Goal: Information Seeking & Learning: Check status

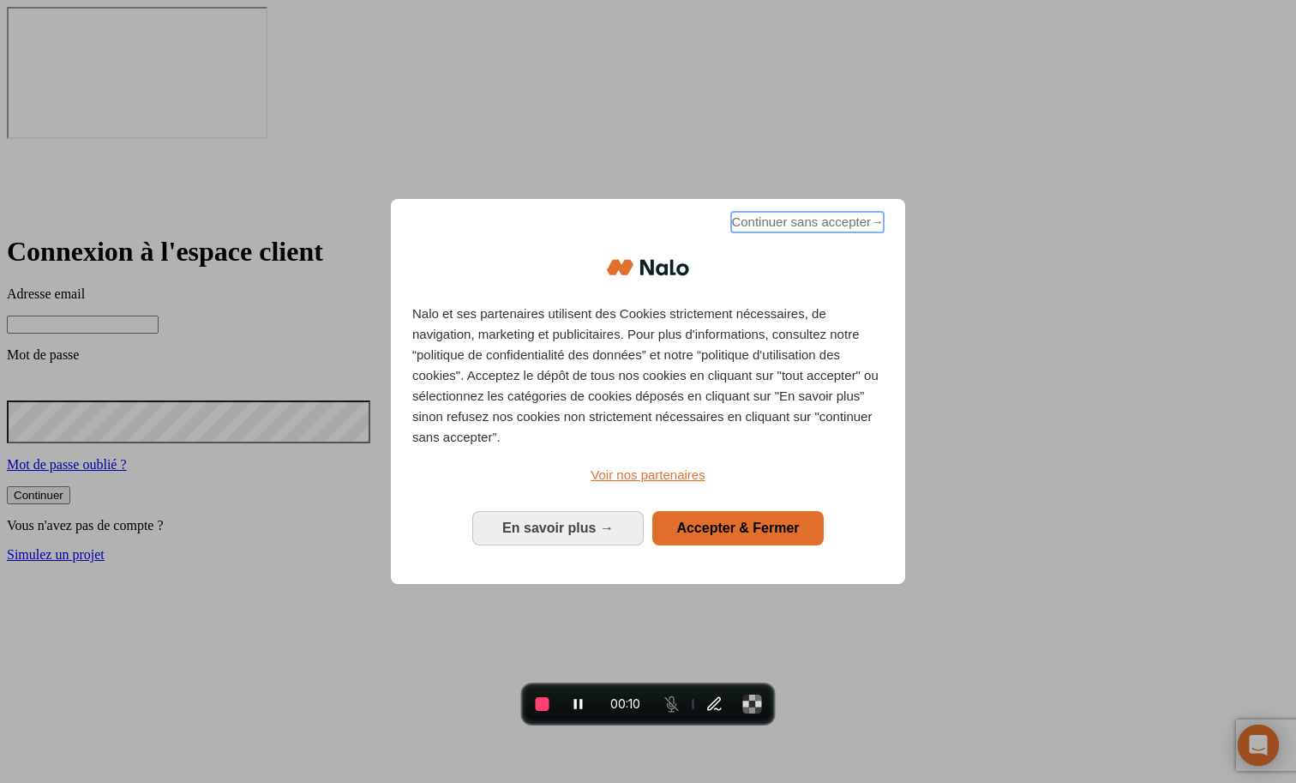
click at [762, 232] on span "Continuer sans accepter →" at bounding box center [807, 222] width 153 height 21
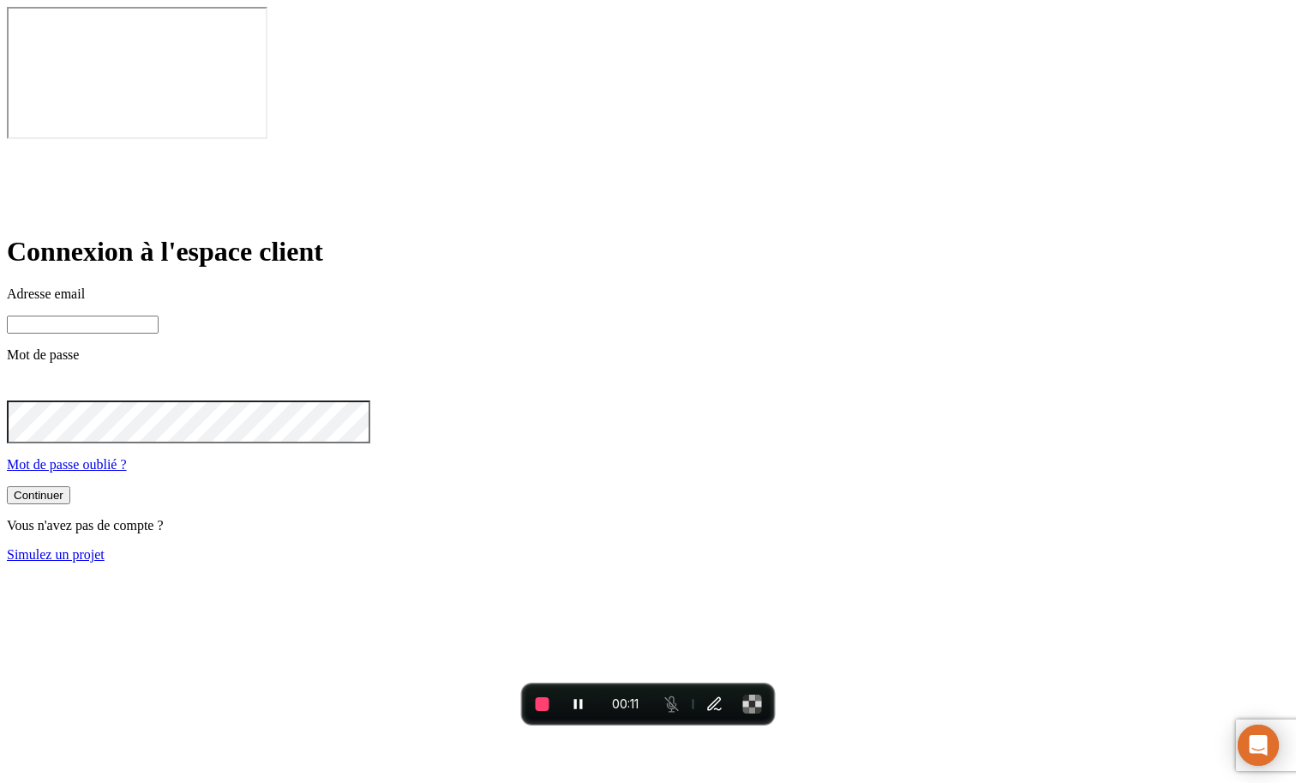
click at [159, 315] on input at bounding box center [83, 324] width 152 height 18
paste input "[PERSON_NAME][DOMAIN_NAME][EMAIL_ADDRESS][DOMAIN_NAME]"
type input "[PERSON_NAME][DOMAIN_NAME][EMAIL_ADDRESS][DOMAIN_NAME]"
click at [645, 411] on form "Connexion à l'espace client Adresse email [PERSON_NAME][DOMAIN_NAME][EMAIL_ADDR…" at bounding box center [648, 399] width 1282 height 326
click at [63, 489] on div "Continuer" at bounding box center [39, 495] width 50 height 13
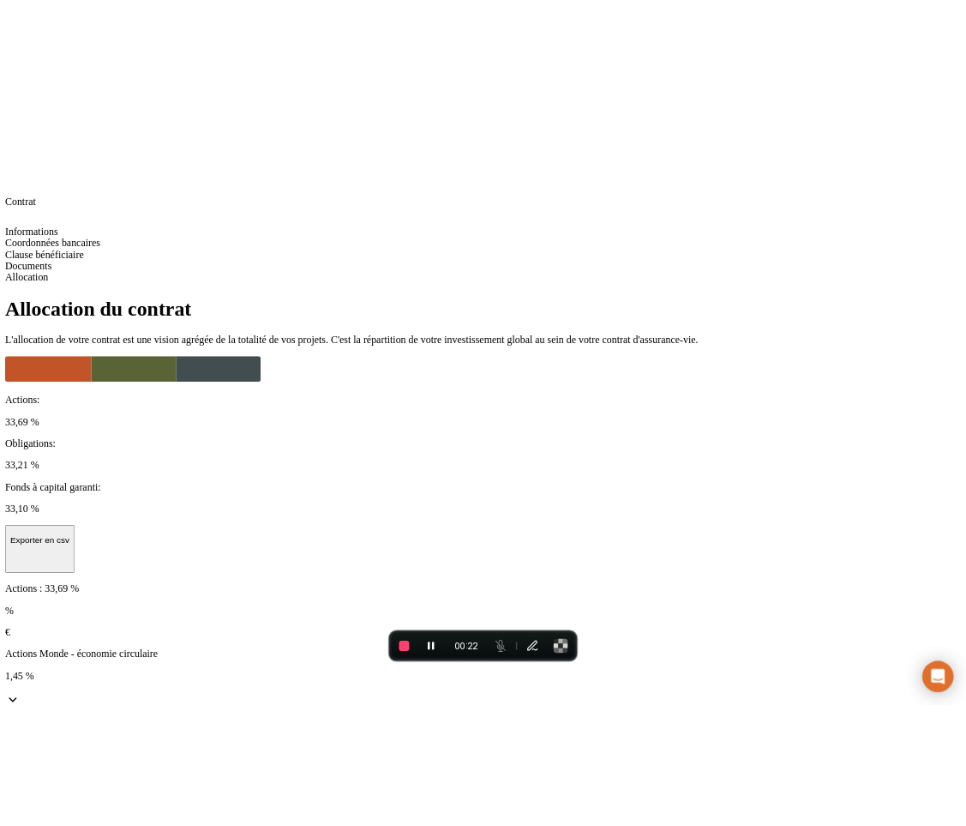
scroll to position [149, 0]
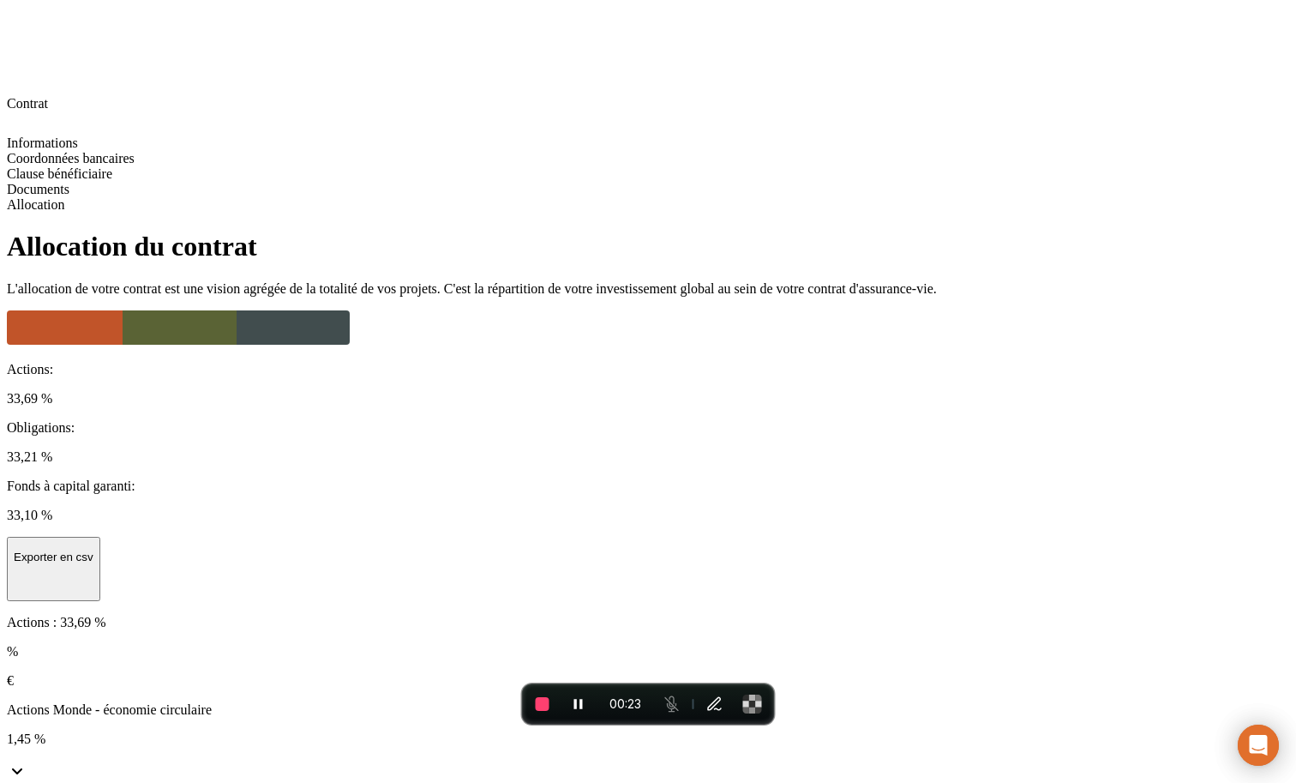
drag, startPoint x: 330, startPoint y: 471, endPoint x: 494, endPoint y: 516, distance: 169.7
click at [542, 707] on span "End recording" at bounding box center [543, 704] width 14 height 14
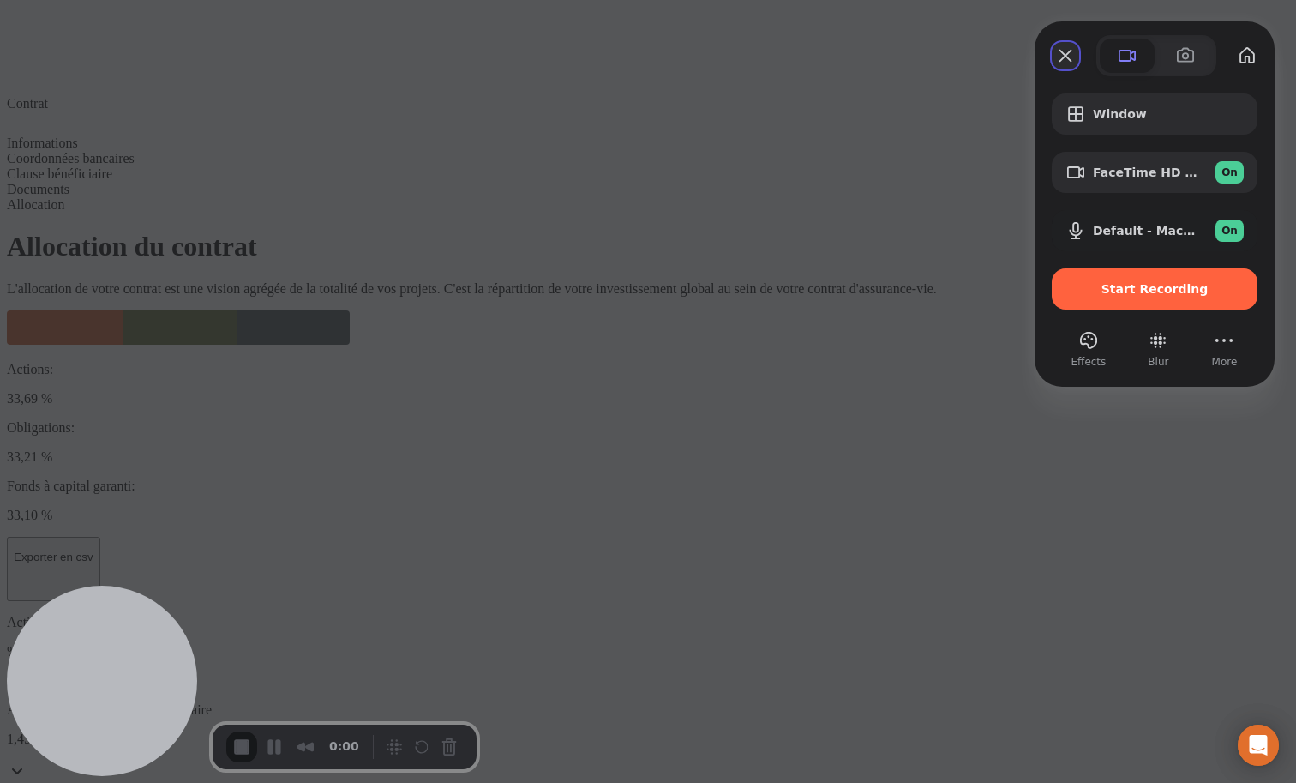
click at [1077, 61] on button "Close" at bounding box center [1065, 55] width 27 height 27
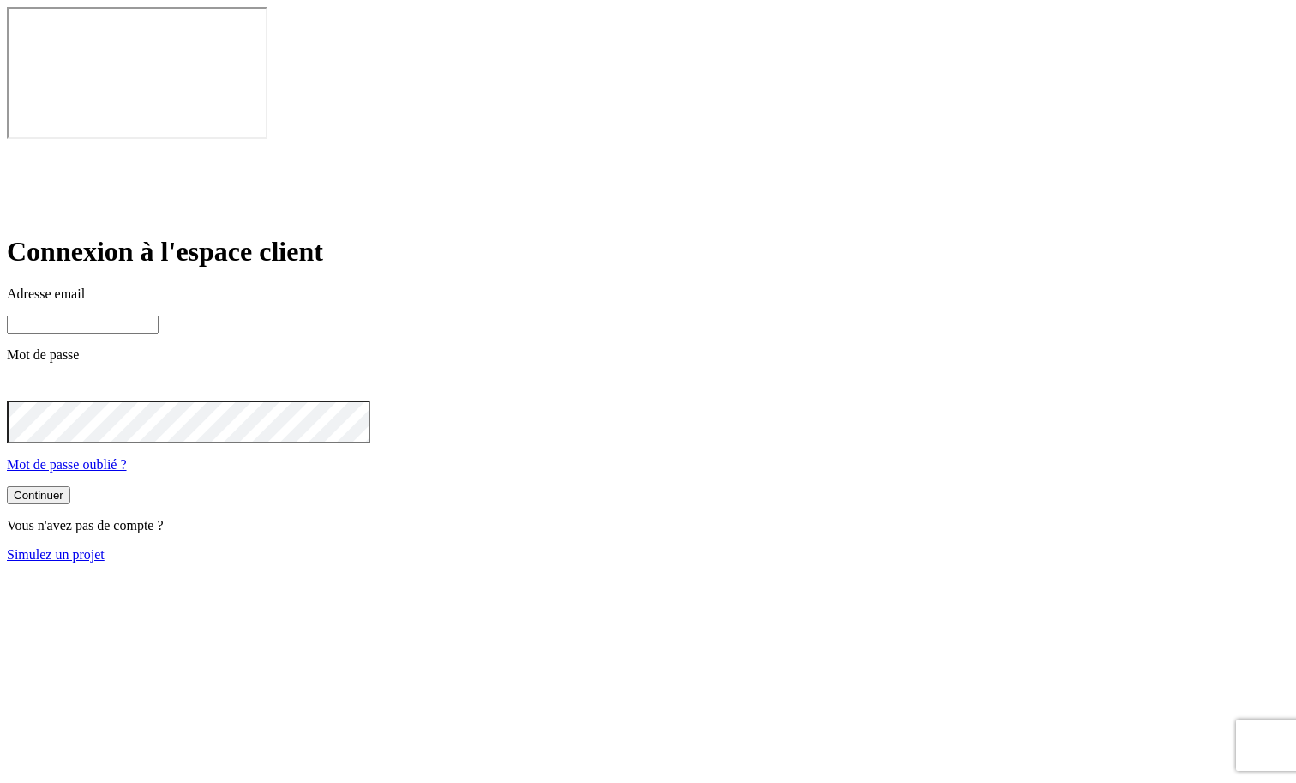
click at [159, 315] on input at bounding box center [83, 324] width 152 height 18
type input "[PERSON_NAME][DOMAIN_NAME][EMAIL_ADDRESS][DOMAIN_NAME]"
click at [70, 486] on button "Continuer" at bounding box center [38, 495] width 63 height 18
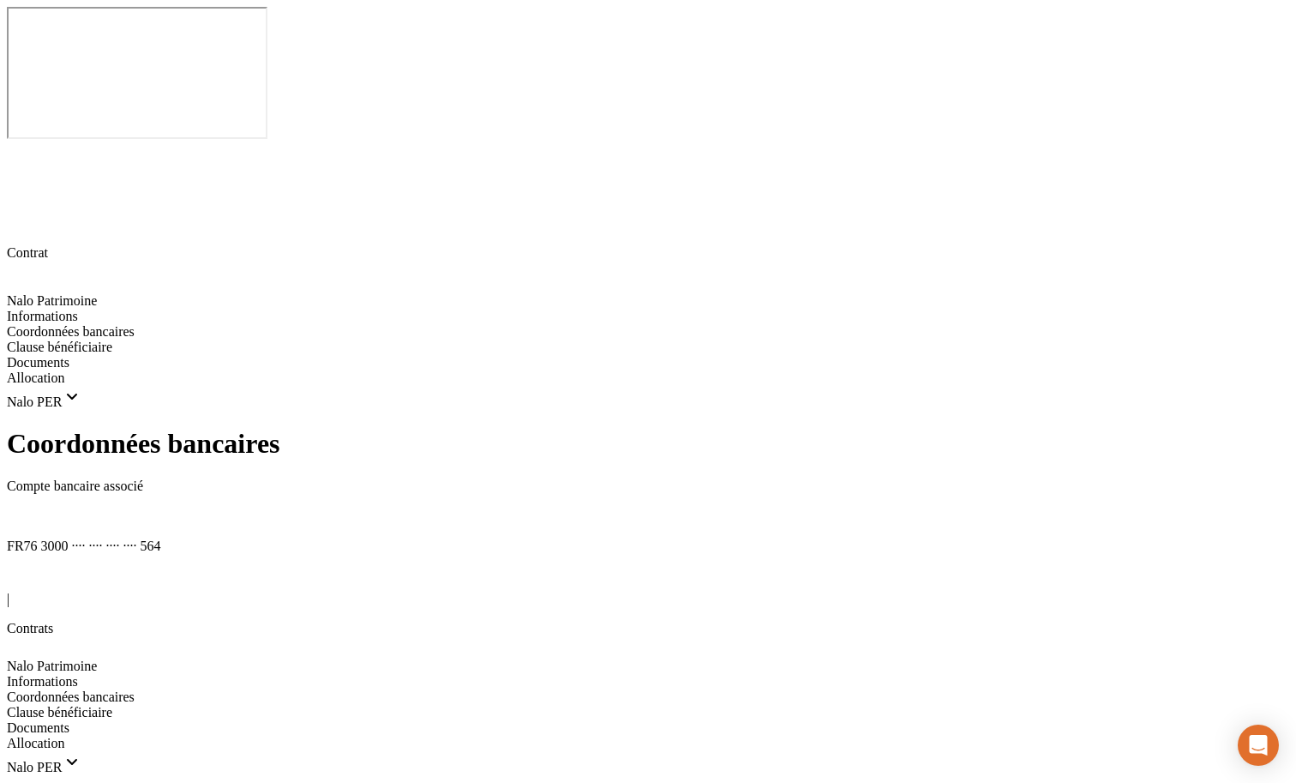
click at [82, 760] on span "Nalo PER" at bounding box center [44, 767] width 75 height 15
click at [105, 713] on span "Coordonnées bancaires" at bounding box center [71, 720] width 128 height 15
